Goal: Information Seeking & Learning: Learn about a topic

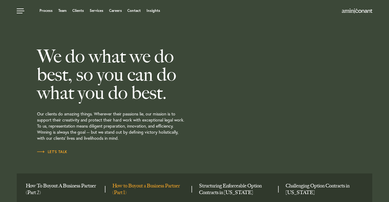
click at [130, 185] on link "How to Buyout a Business Partner (Part 1)" at bounding box center [149, 189] width 74 height 13
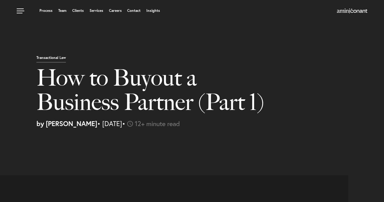
select select "US"
select select "Austin"
select select "Business and Civil Litigation"
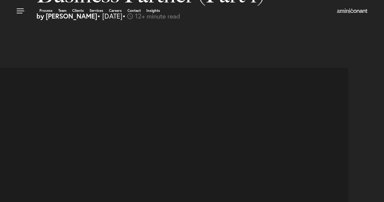
select select "US"
select select "Austin"
select select "Business and Civil Litigation"
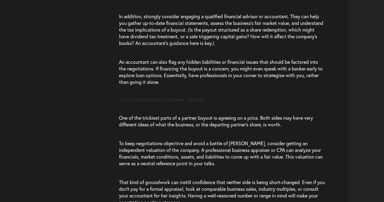
scroll to position [1166, 0]
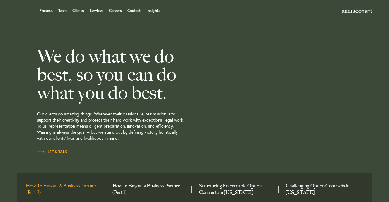
click at [74, 187] on link "How To Buyout A Business Partner (Part 2)" at bounding box center [63, 189] width 74 height 13
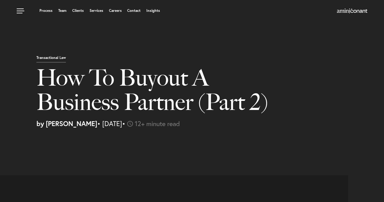
select select "US"
select select "Austin"
select select "Business and Civil Litigation"
select select "US"
select select "Austin"
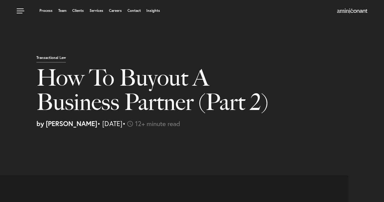
select select "Business and Civil Litigation"
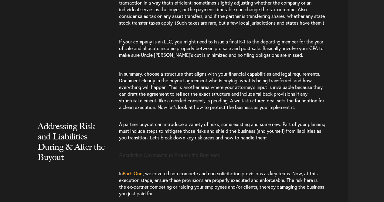
scroll to position [1434, 0]
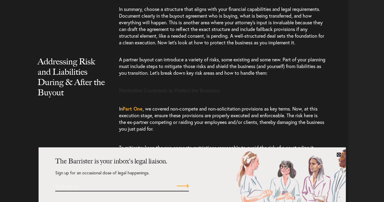
click at [340, 155] on link at bounding box center [339, 154] width 5 height 5
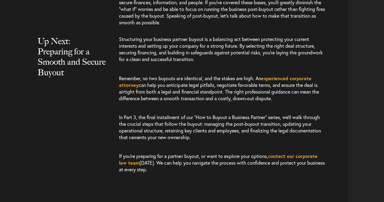
scroll to position [2816, 0]
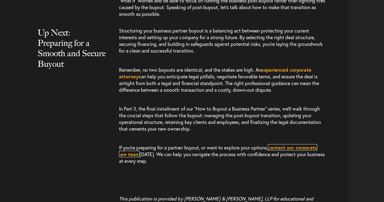
click at [301, 157] on link "contact our corporate law team" at bounding box center [218, 150] width 198 height 13
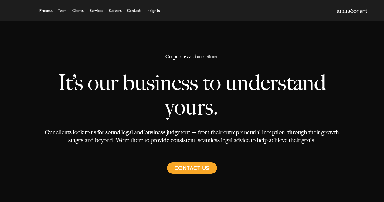
select select "Austin"
select select "Business and Civil Litigation"
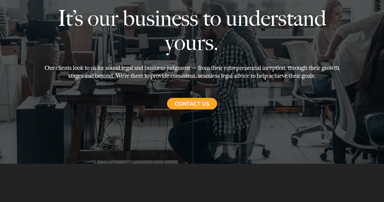
scroll to position [66, 0]
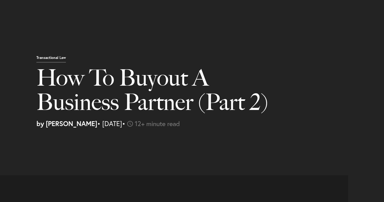
select select "US"
select select "Austin"
select select "Business and Civil Litigation"
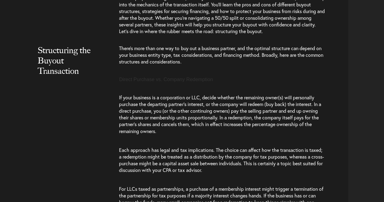
scroll to position [459, 0]
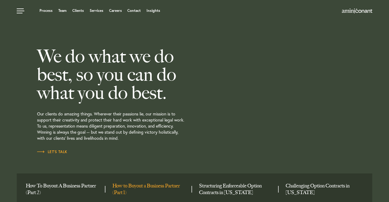
click at [118, 186] on link "How to Buyout a Business Partner (Part 1)" at bounding box center [149, 189] width 74 height 13
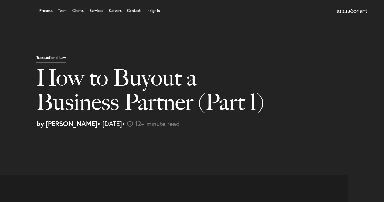
select select "US"
select select "Austin"
select select "Business and Civil Litigation"
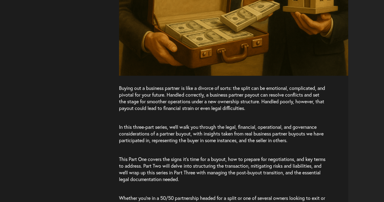
scroll to position [350, 0]
click at [296, 114] on p "Buying out a business partner is like a divorce of sorts: the split can be emot…" at bounding box center [222, 100] width 206 height 33
